Goal: Information Seeking & Learning: Understand process/instructions

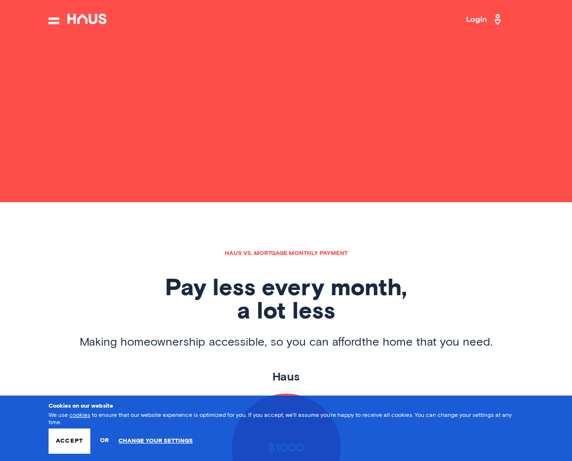
scroll to position [389, 0]
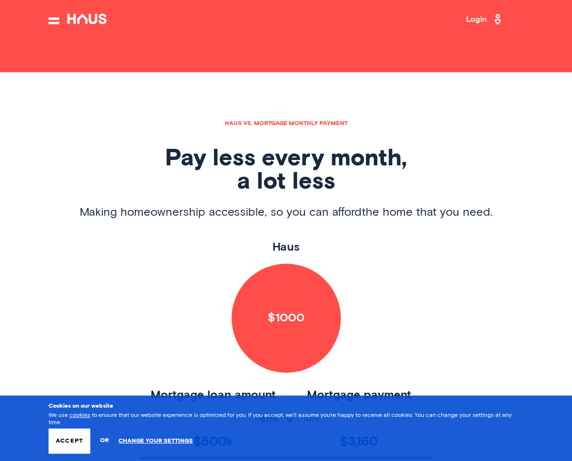
click at [65, 450] on button "Accept" at bounding box center [70, 441] width 42 height 25
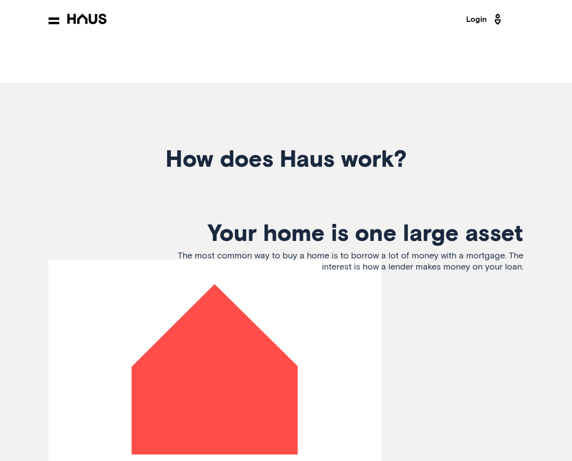
scroll to position [1653, 0]
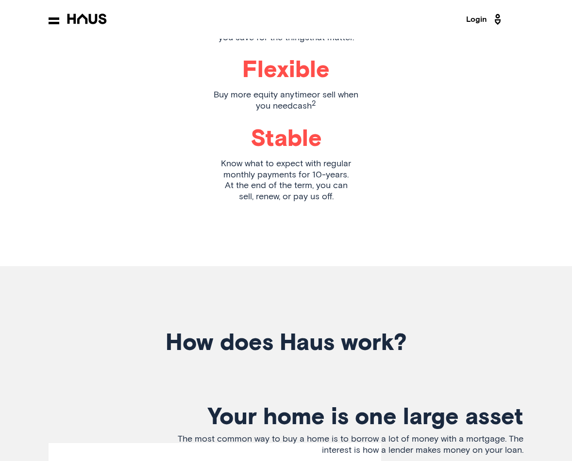
click at [58, 16] on div at bounding box center [79, 20] width 60 height 12
click at [58, 17] on icon at bounding box center [54, 20] width 11 height 7
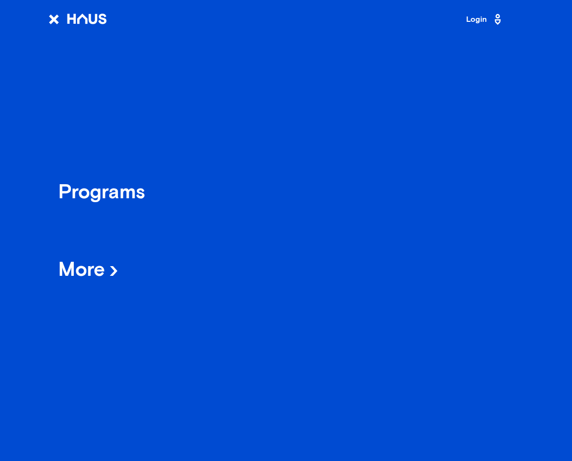
click at [117, 198] on div "Programs" at bounding box center [101, 193] width 87 height 17
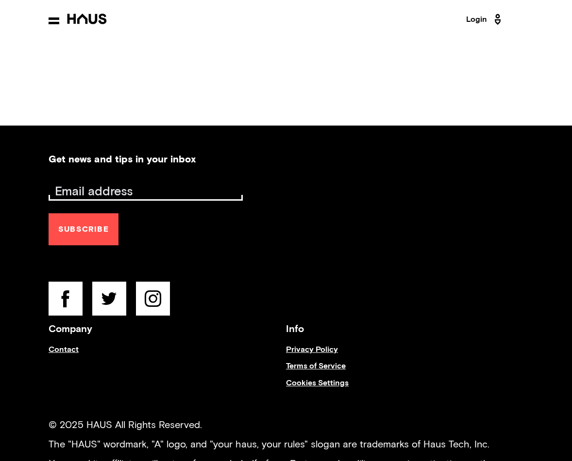
scroll to position [1937, 0]
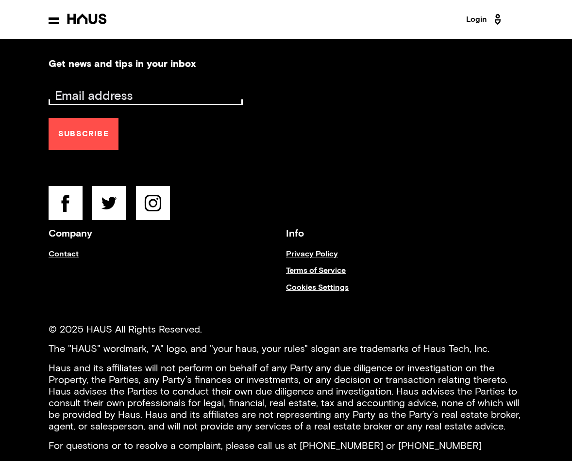
click at [300, 270] on link "Terms of Service" at bounding box center [404, 274] width 237 height 16
click at [301, 254] on link "Privacy Policy" at bounding box center [404, 258] width 237 height 16
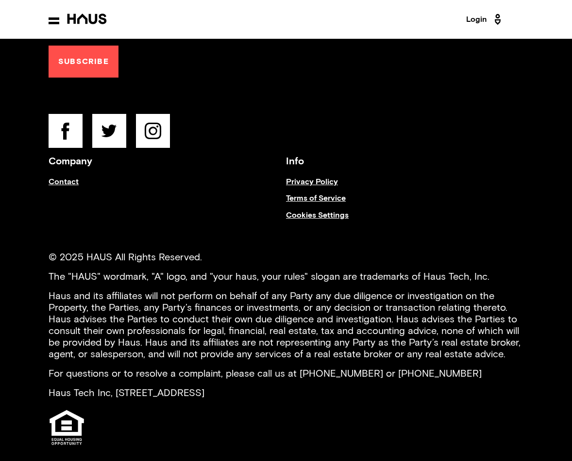
scroll to position [2025, 0]
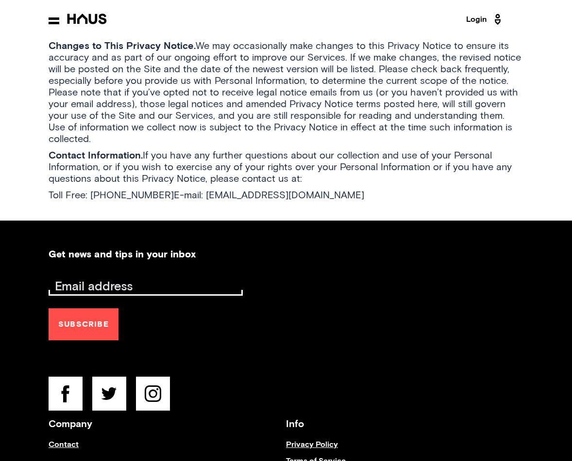
scroll to position [3478, 0]
